Goal: Task Accomplishment & Management: Use online tool/utility

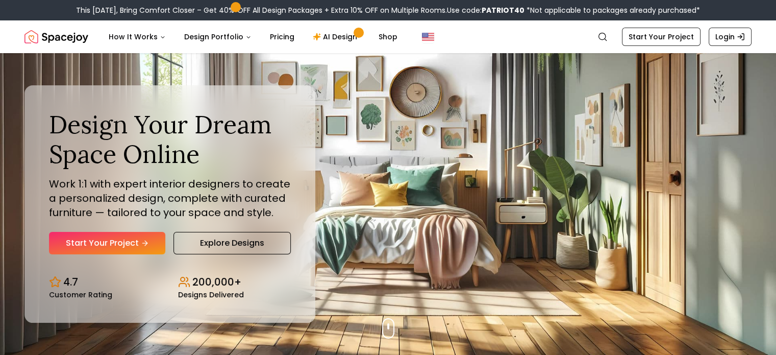
click at [335, 33] on link "AI Design" at bounding box center [337, 37] width 64 height 20
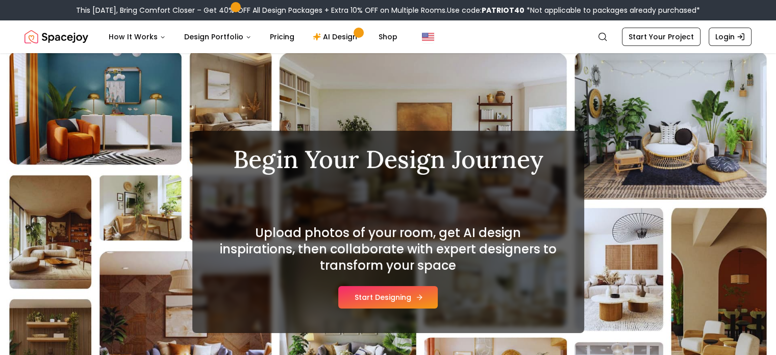
click at [408, 295] on button "Start Designing" at bounding box center [387, 297] width 99 height 22
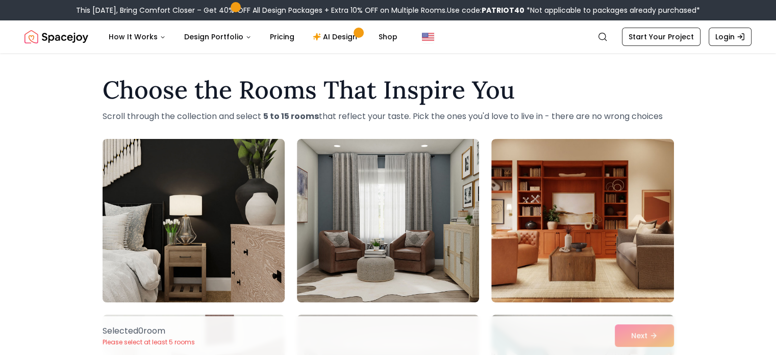
click at [280, 226] on img at bounding box center [193, 220] width 191 height 171
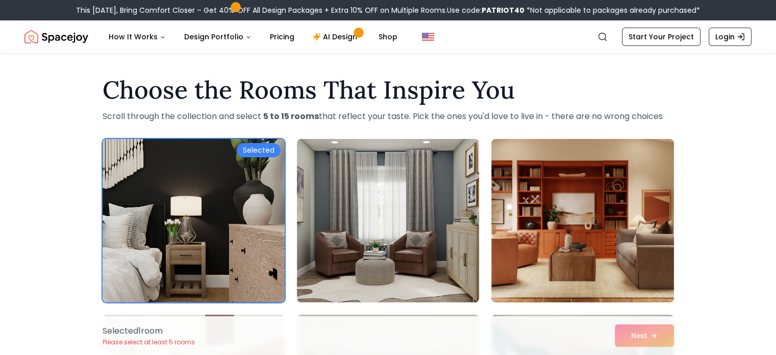
click at [394, 218] on img at bounding box center [387, 220] width 191 height 171
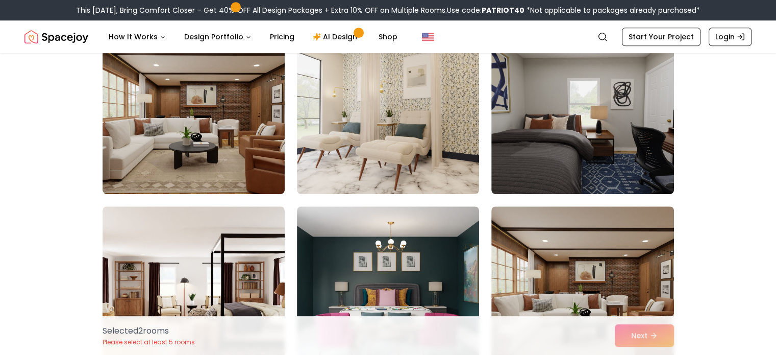
scroll to position [637, 0]
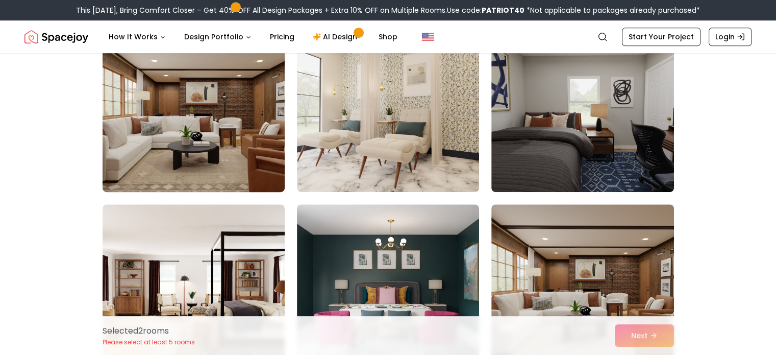
click at [212, 110] on img at bounding box center [193, 109] width 191 height 171
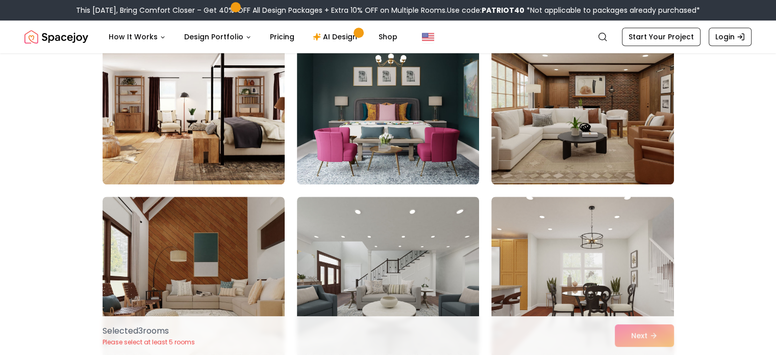
scroll to position [817, 0]
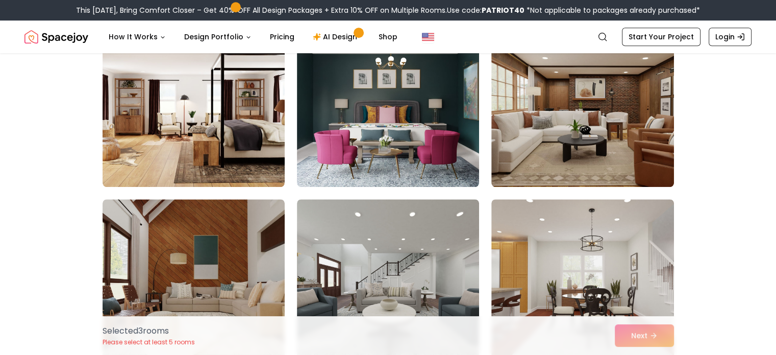
click at [212, 110] on img at bounding box center [194, 104] width 182 height 163
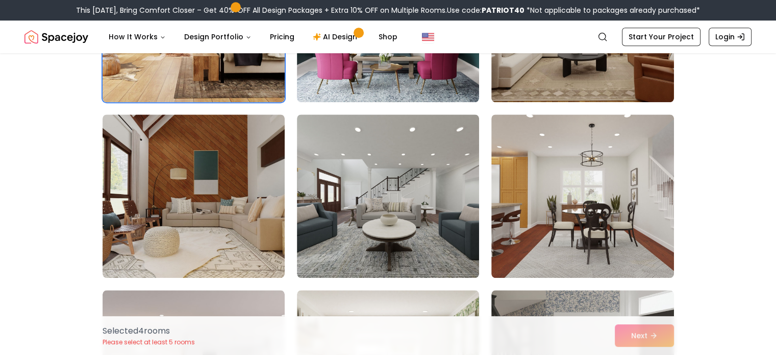
scroll to position [905, 0]
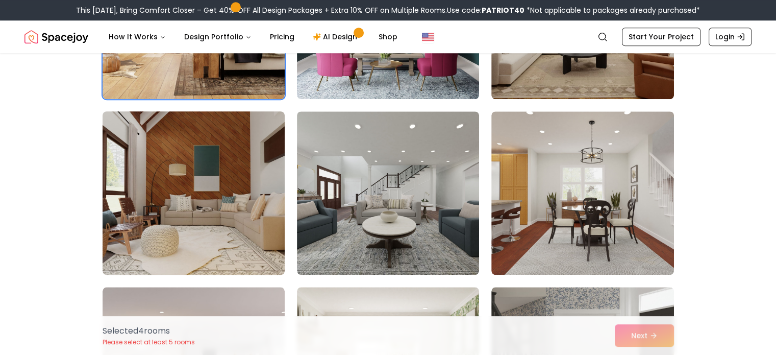
click at [219, 188] on img at bounding box center [193, 192] width 191 height 171
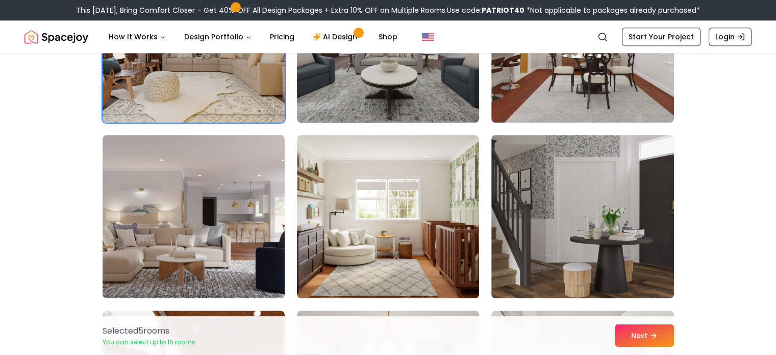
scroll to position [1054, 0]
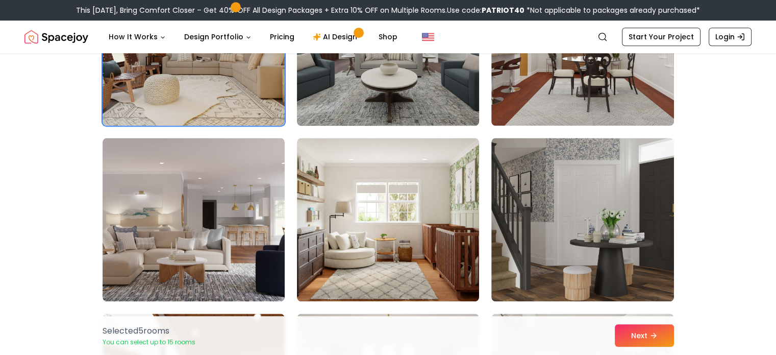
click at [433, 207] on img at bounding box center [388, 219] width 182 height 163
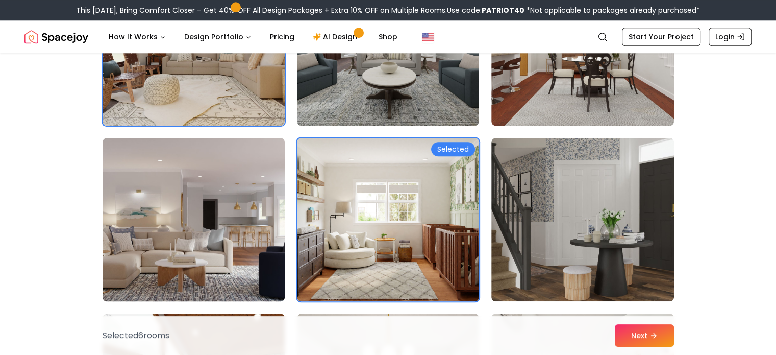
click at [237, 239] on img at bounding box center [193, 219] width 191 height 171
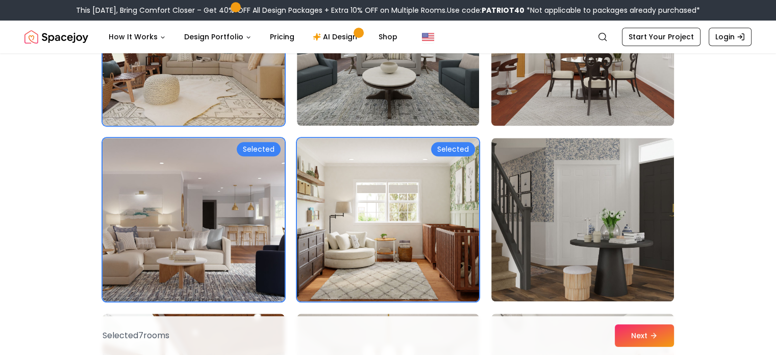
click at [589, 77] on img at bounding box center [582, 43] width 191 height 171
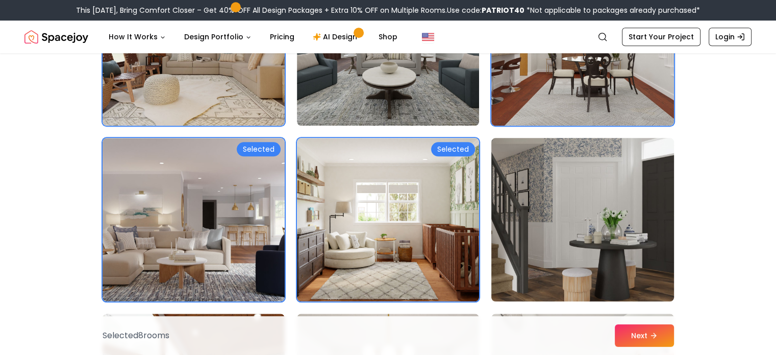
click at [597, 191] on img at bounding box center [582, 219] width 191 height 171
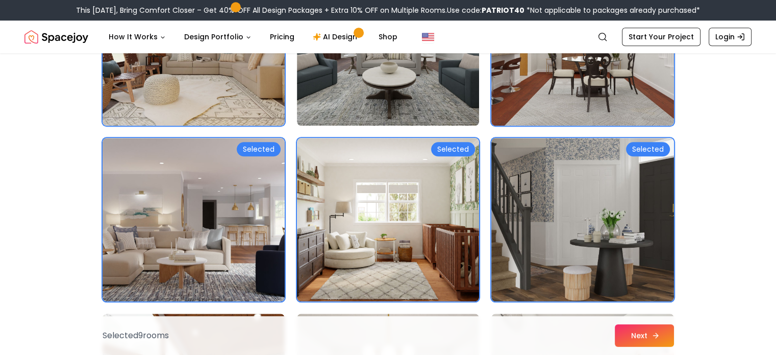
click at [661, 339] on button "Next" at bounding box center [644, 335] width 59 height 22
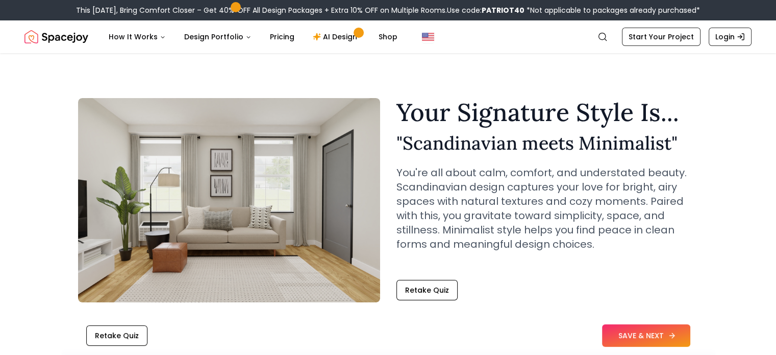
click at [655, 324] on button "SAVE & NEXT" at bounding box center [646, 335] width 88 height 22
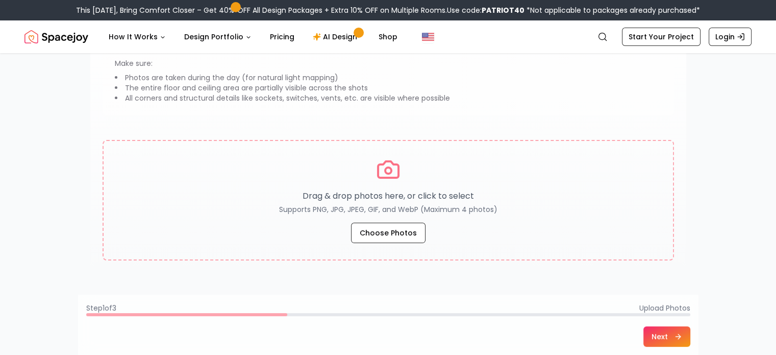
scroll to position [127, 0]
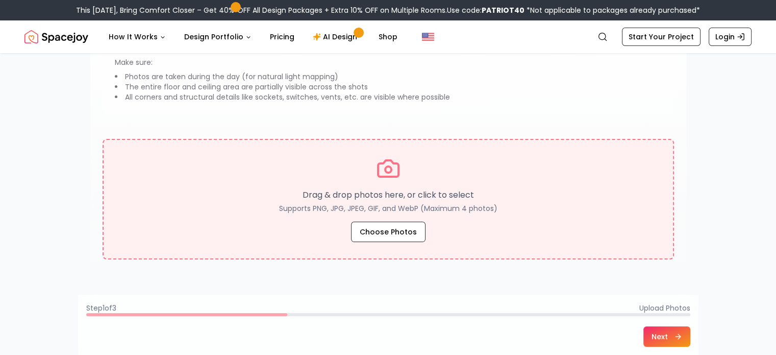
click at [398, 217] on div "Drag & drop photos here, or click to select Supports PNG, JPG, JPEG, GIF, and W…" at bounding box center [388, 199] width 537 height 86
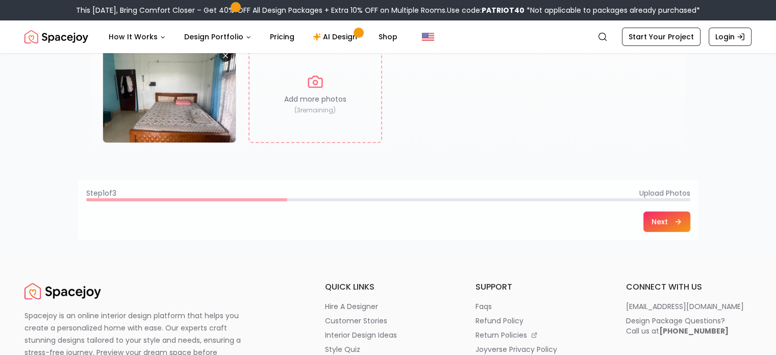
scroll to position [224, 0]
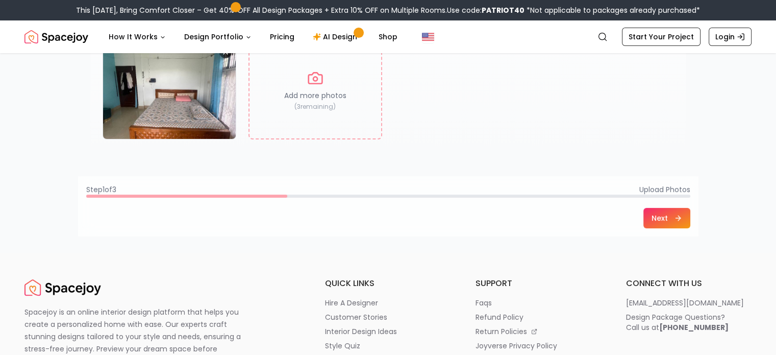
click at [662, 216] on button "Next" at bounding box center [666, 218] width 47 height 20
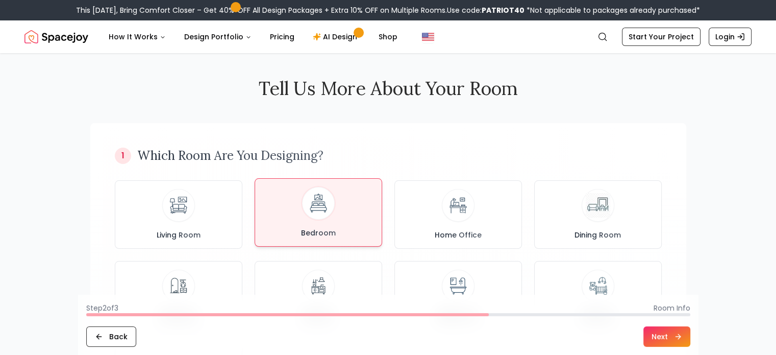
scroll to position [0, 0]
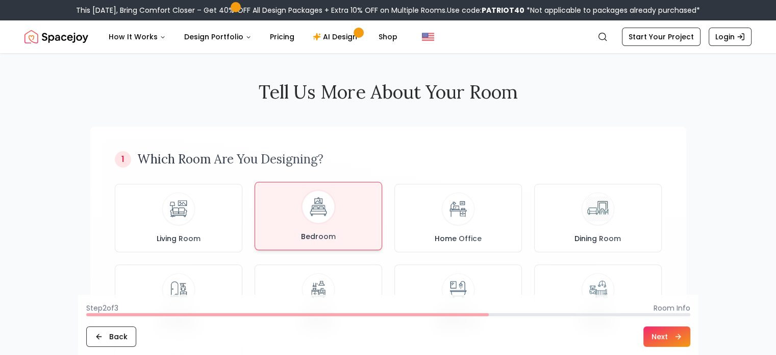
click at [319, 206] on img at bounding box center [318, 206] width 27 height 27
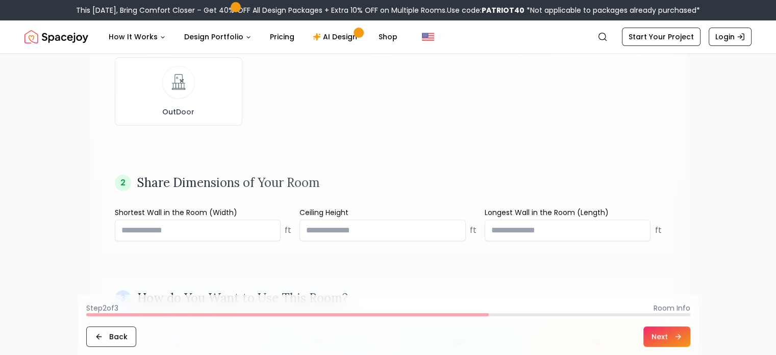
scroll to position [305, 0]
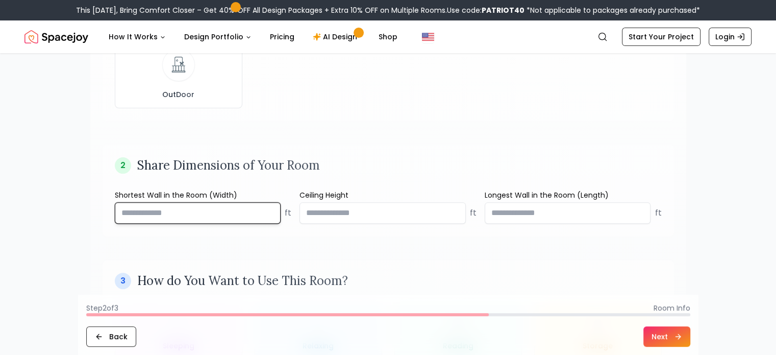
click at [242, 216] on input "number" at bounding box center [198, 212] width 166 height 21
type input "**"
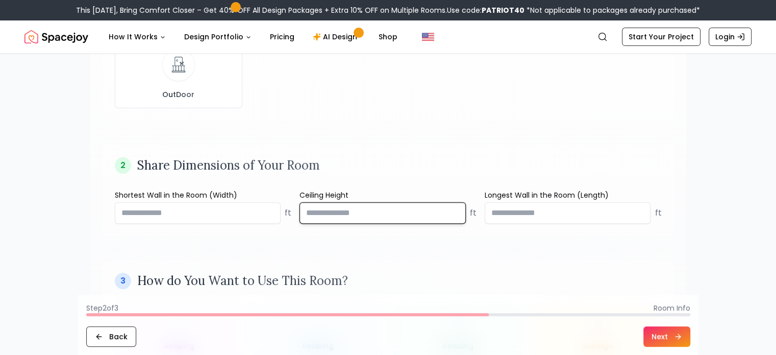
click at [321, 212] on input "**" at bounding box center [382, 212] width 166 height 21
type input "*"
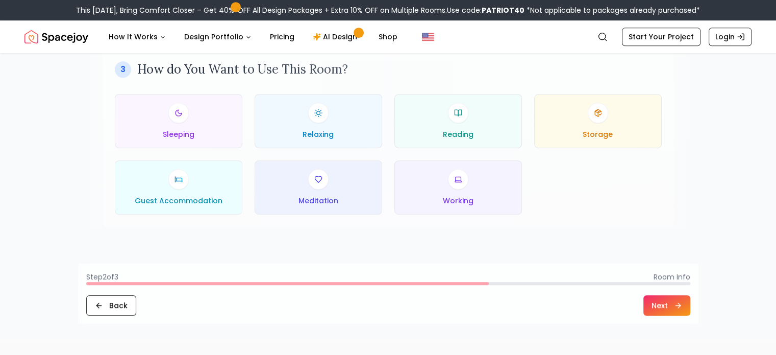
scroll to position [518, 0]
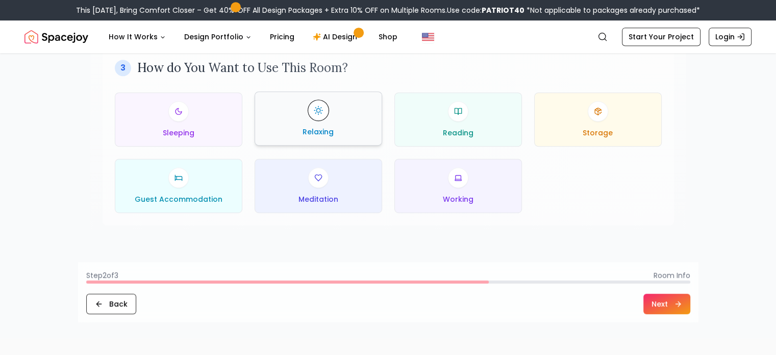
type input "**"
click at [335, 127] on div "Relaxing" at bounding box center [318, 118] width 110 height 37
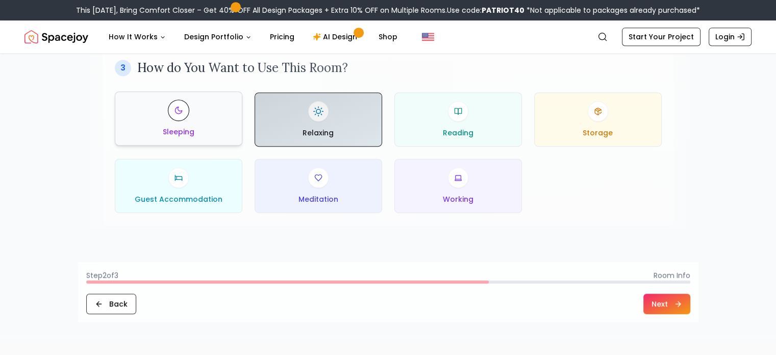
click at [194, 115] on div "Sleeping" at bounding box center [178, 118] width 110 height 37
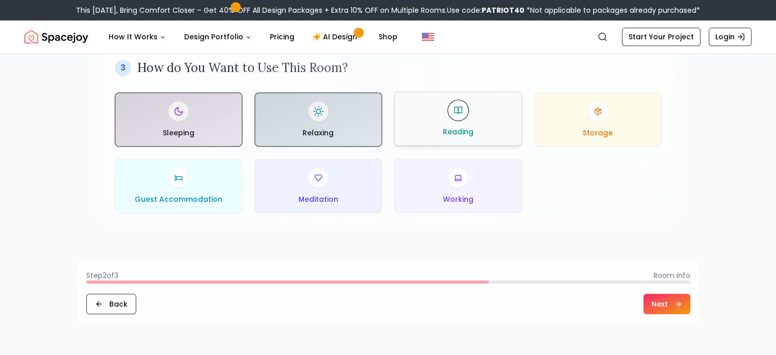
click at [476, 136] on button "Reading" at bounding box center [458, 118] width 128 height 54
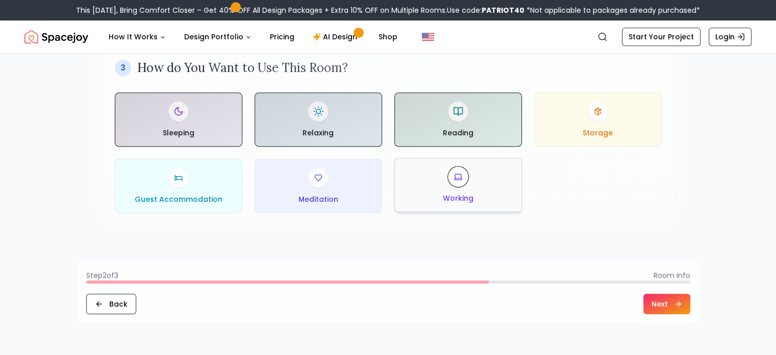
click at [486, 186] on div "Working" at bounding box center [458, 184] width 110 height 37
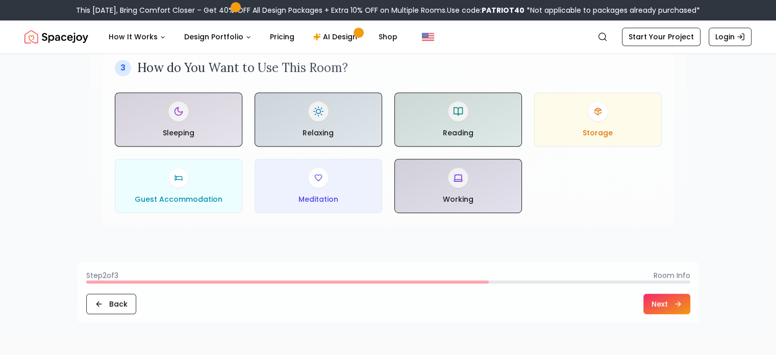
click at [657, 300] on button "Next" at bounding box center [666, 303] width 47 height 20
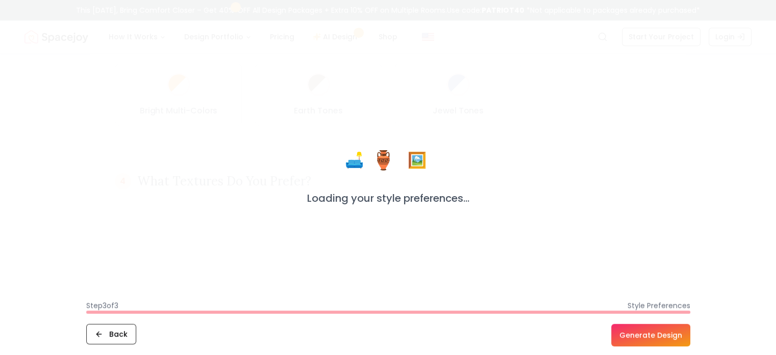
scroll to position [385, 0]
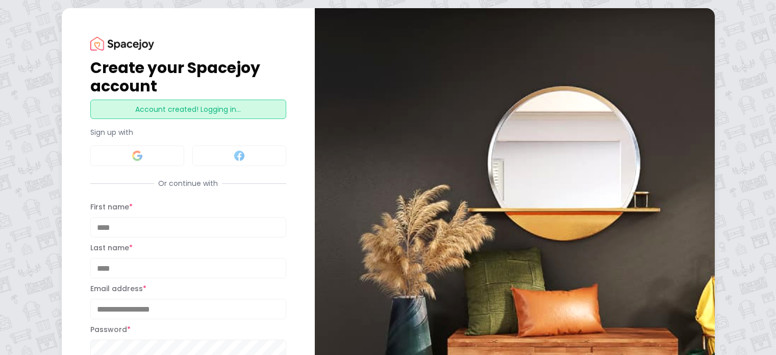
scroll to position [98, 0]
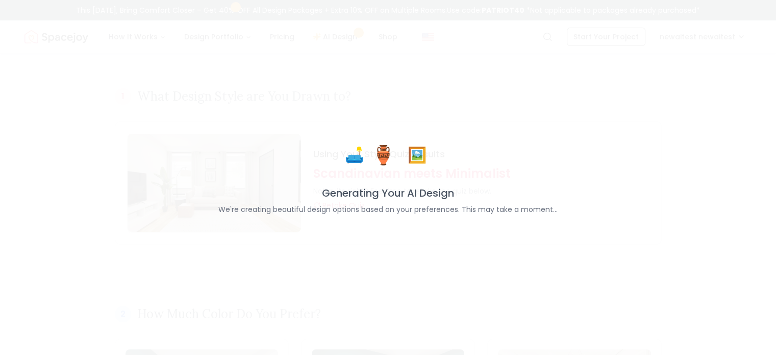
scroll to position [64, 0]
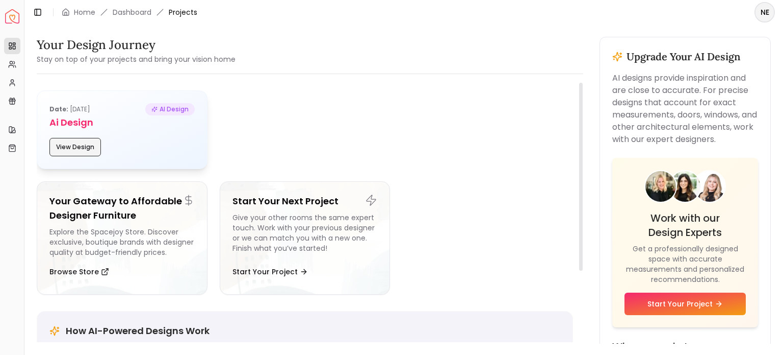
click at [78, 155] on button "View Design" at bounding box center [75, 147] width 52 height 18
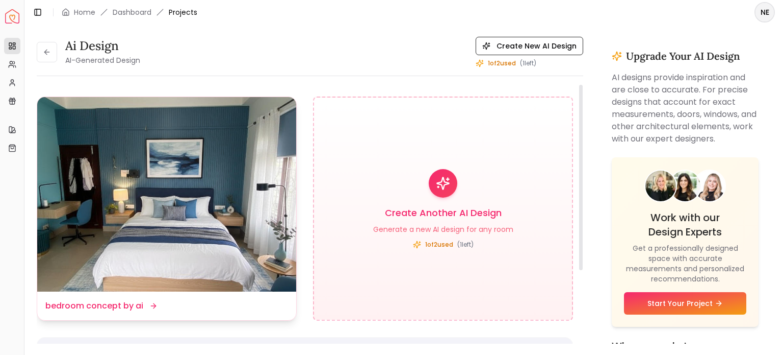
click at [206, 210] on img at bounding box center [166, 194] width 259 height 194
